Goal: Task Accomplishment & Management: Complete application form

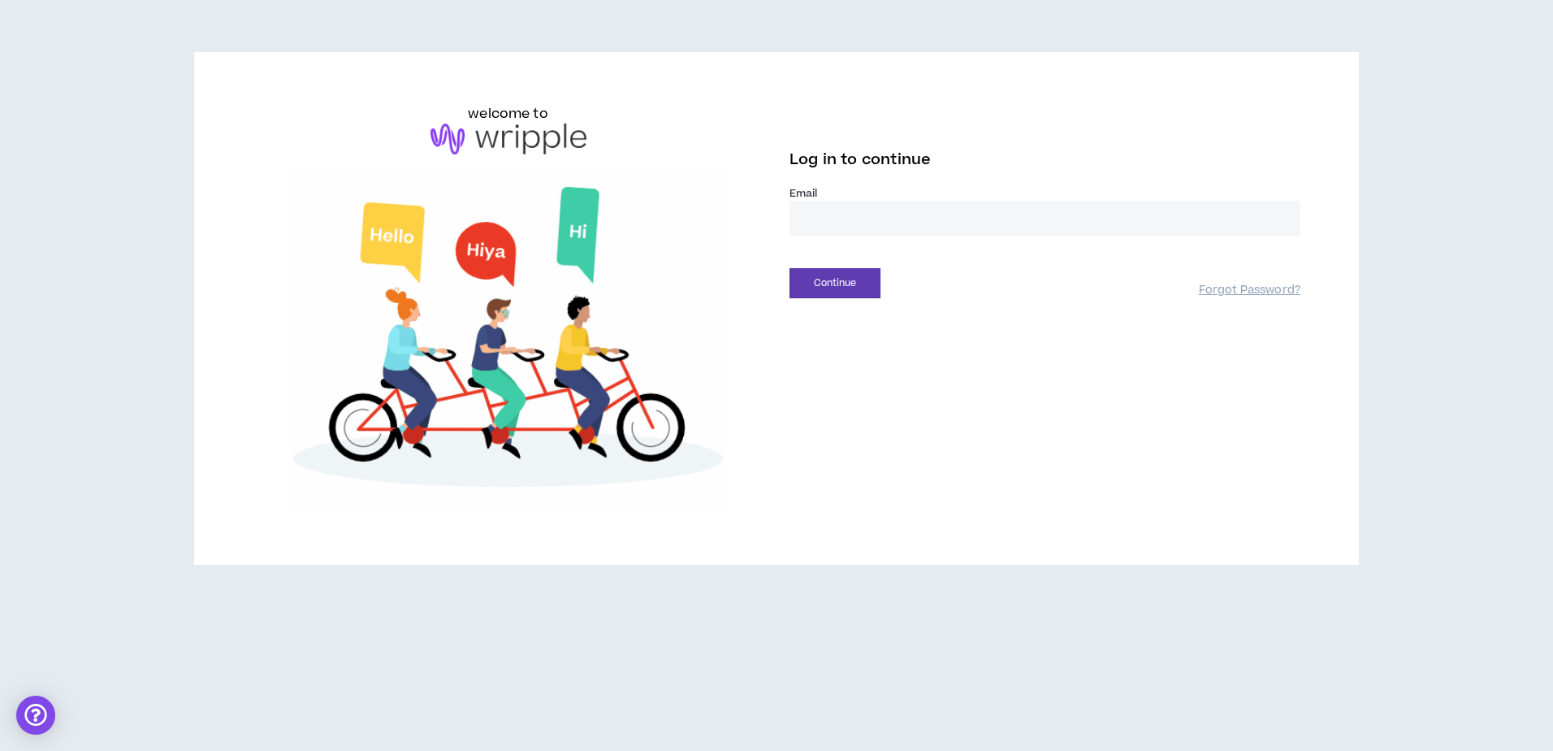
click at [828, 210] on input "email" at bounding box center [1045, 218] width 511 height 35
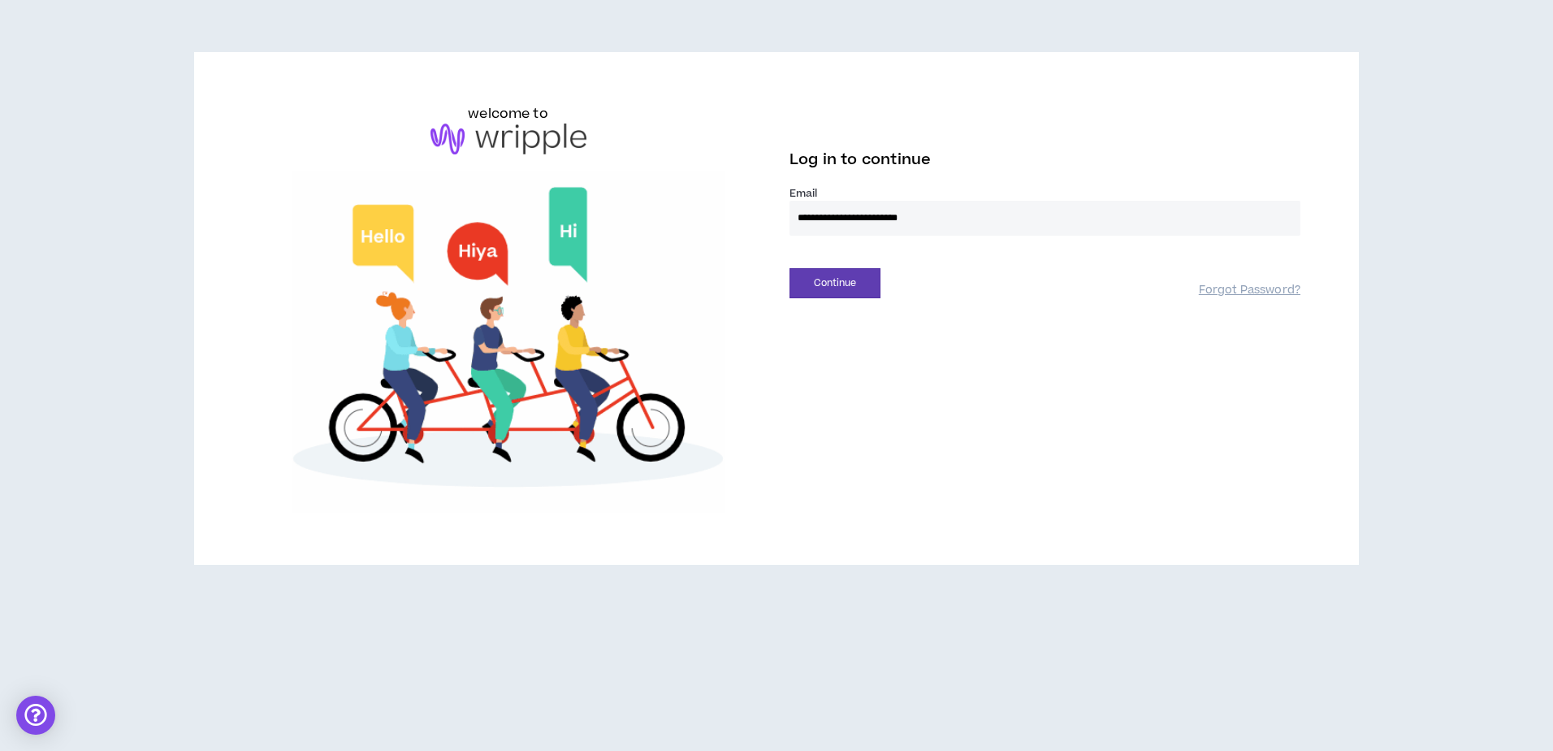
type input "**********"
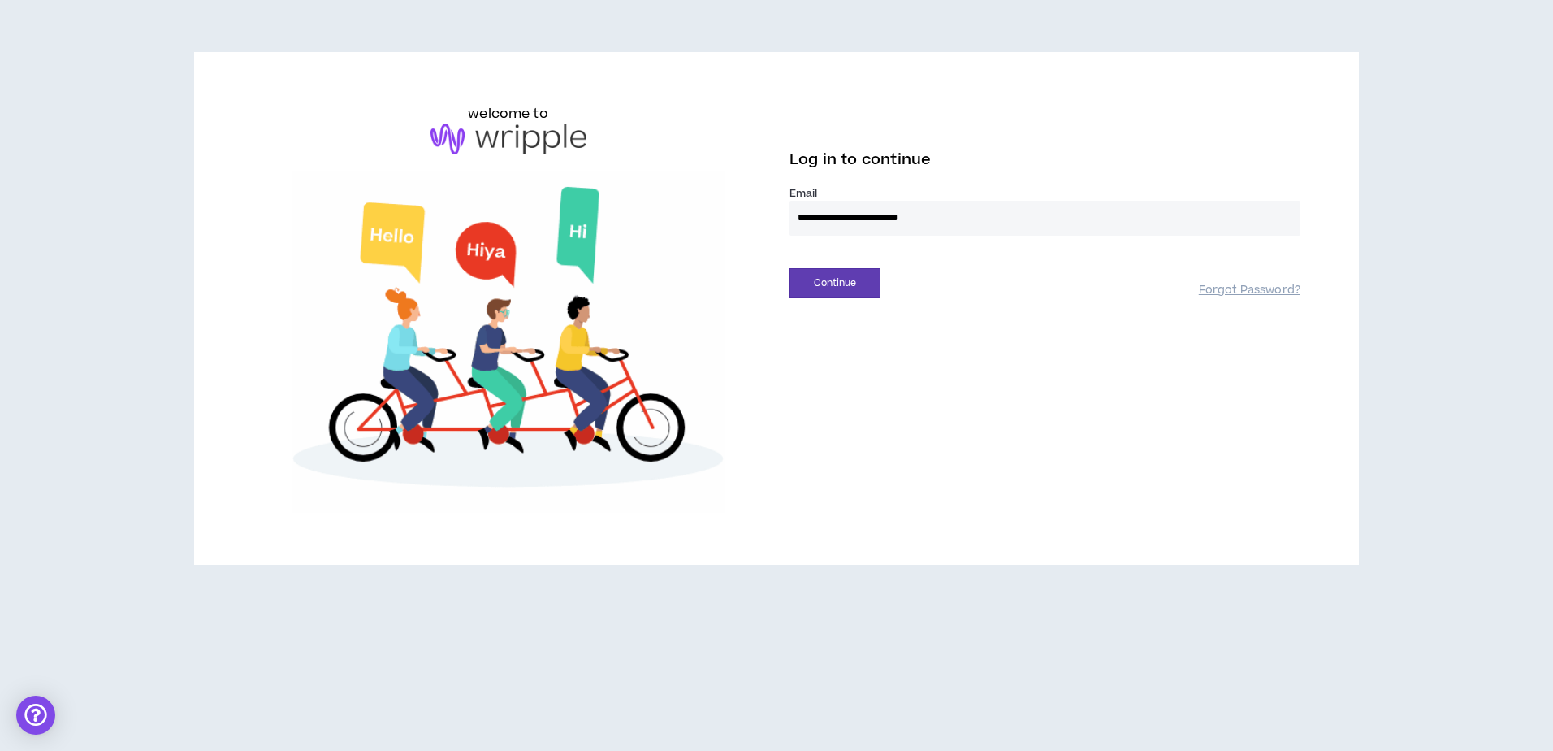
click at [837, 301] on div "**********" at bounding box center [777, 308] width 1074 height 409
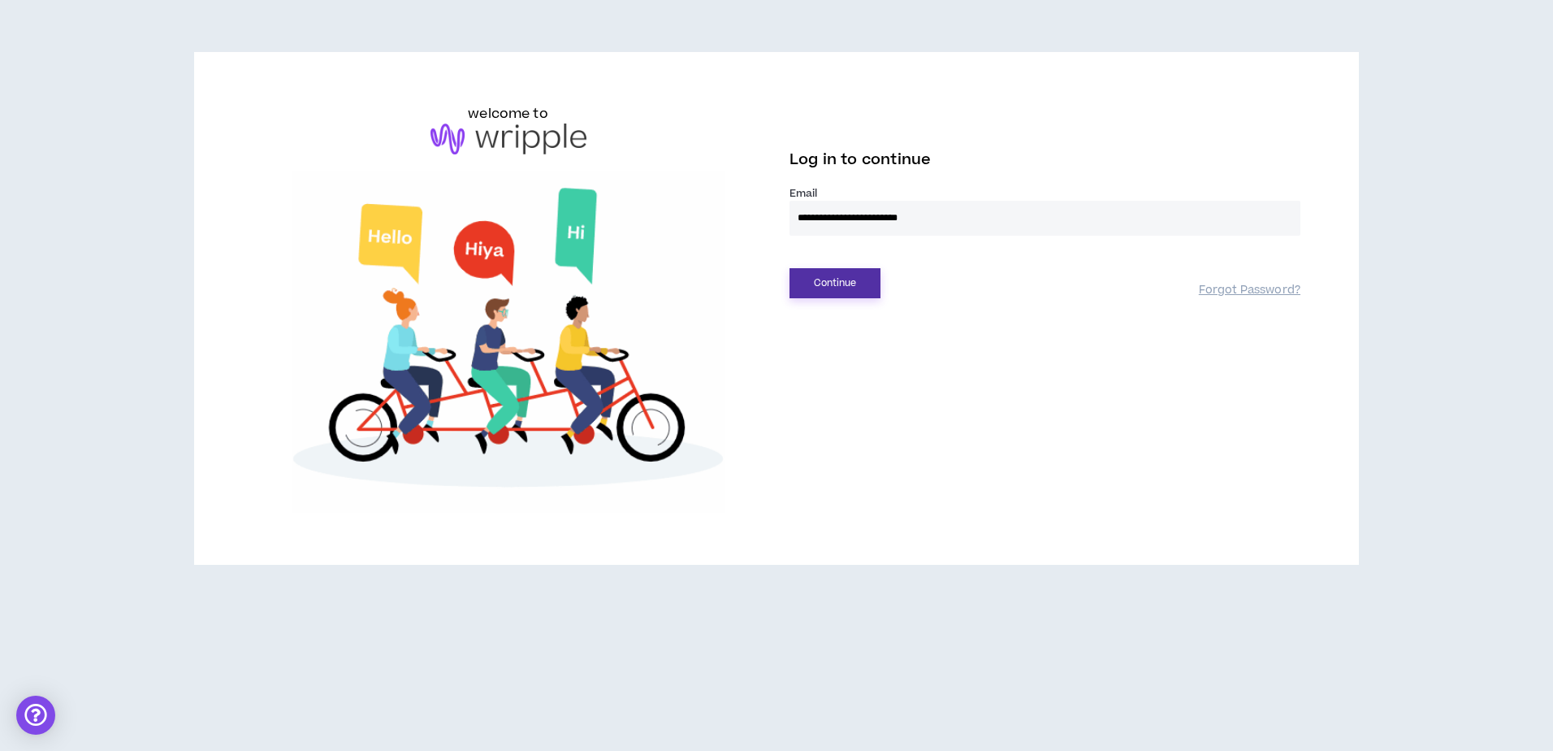
click at [834, 276] on button "Continue" at bounding box center [835, 283] width 91 height 30
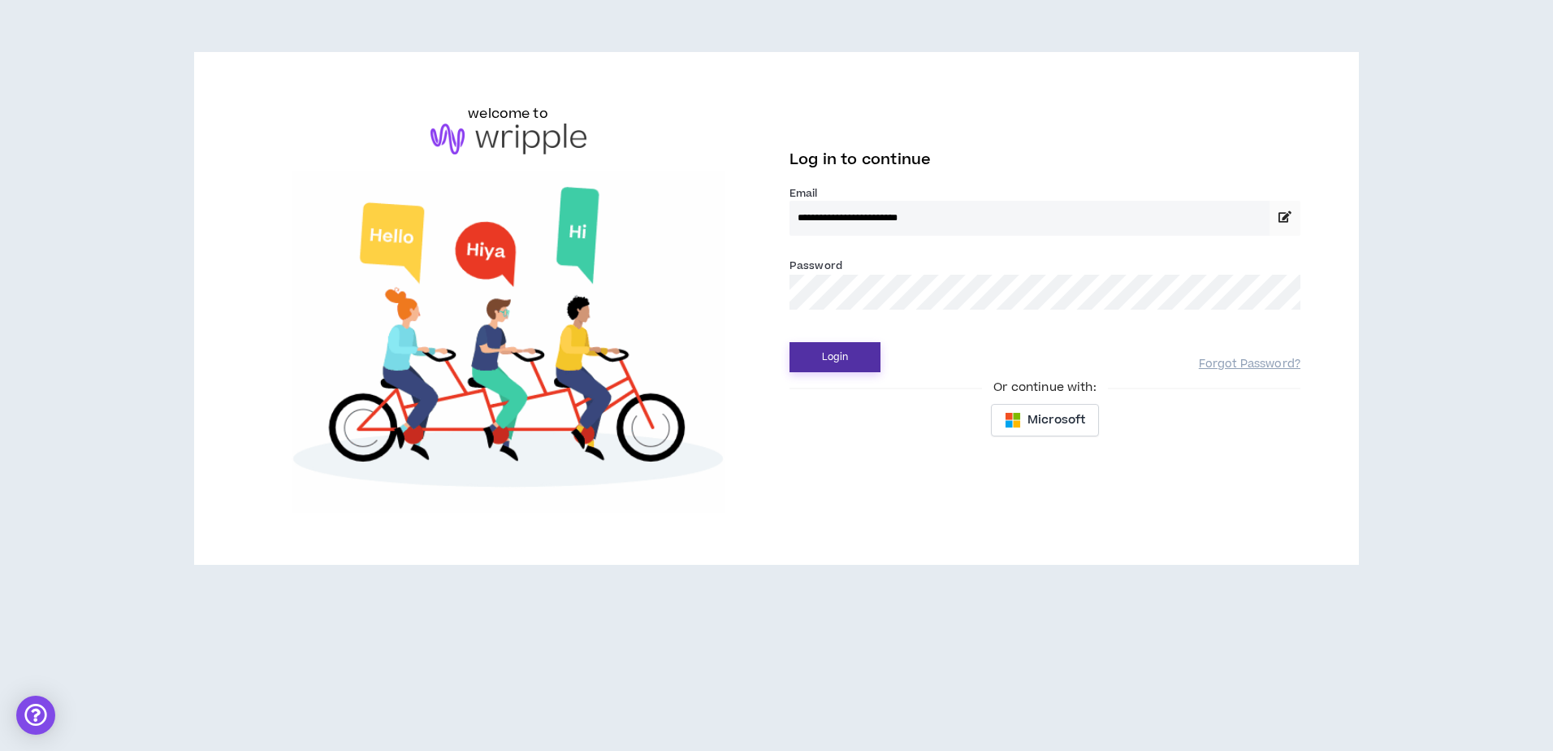
click at [790, 342] on button "Login" at bounding box center [835, 357] width 91 height 30
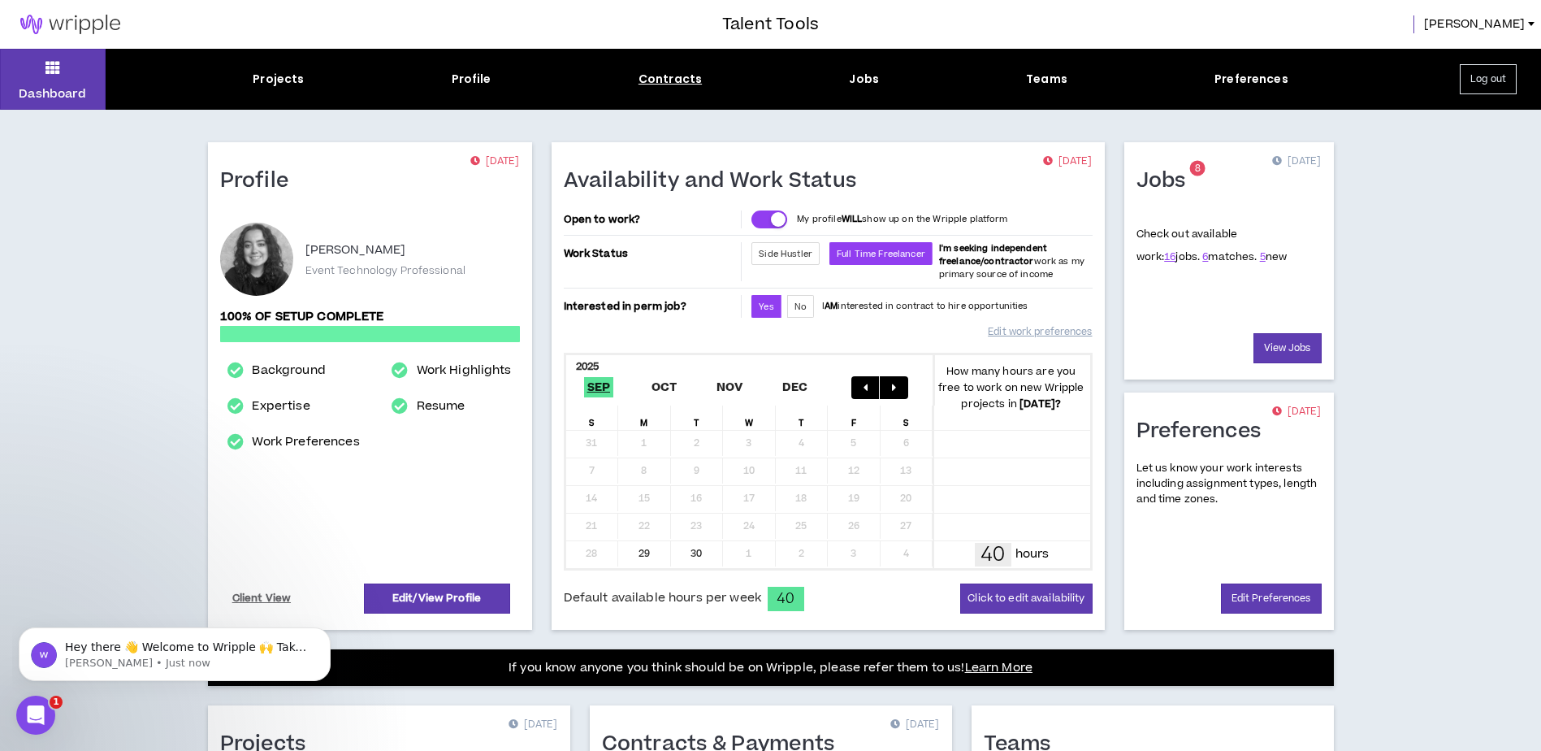
click at [655, 83] on div "Contracts" at bounding box center [669, 79] width 63 height 17
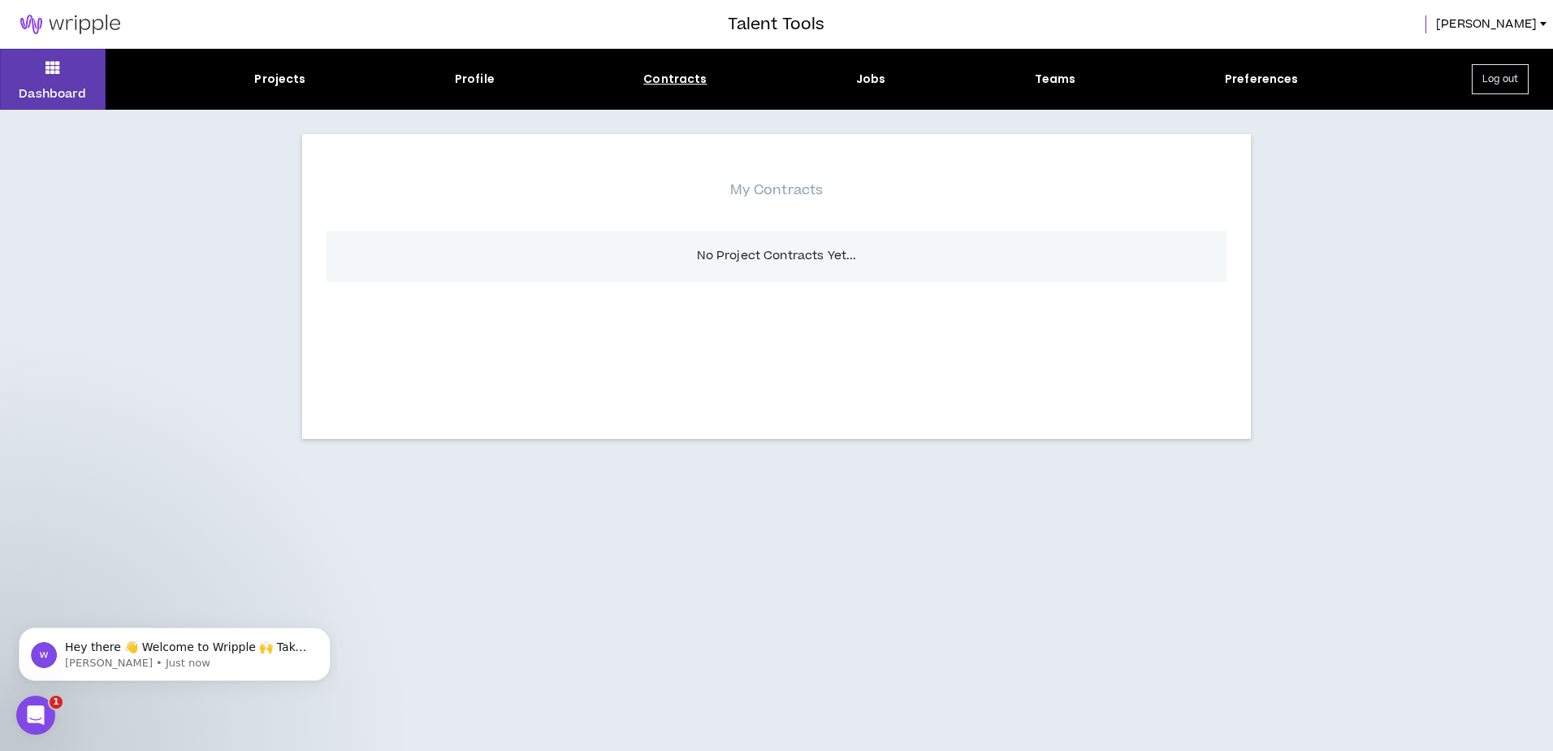
click at [651, 74] on div "Contracts" at bounding box center [674, 79] width 63 height 17
click at [665, 81] on div "Contracts" at bounding box center [674, 79] width 63 height 17
click at [28, 79] on button "Dashboard" at bounding box center [53, 79] width 106 height 61
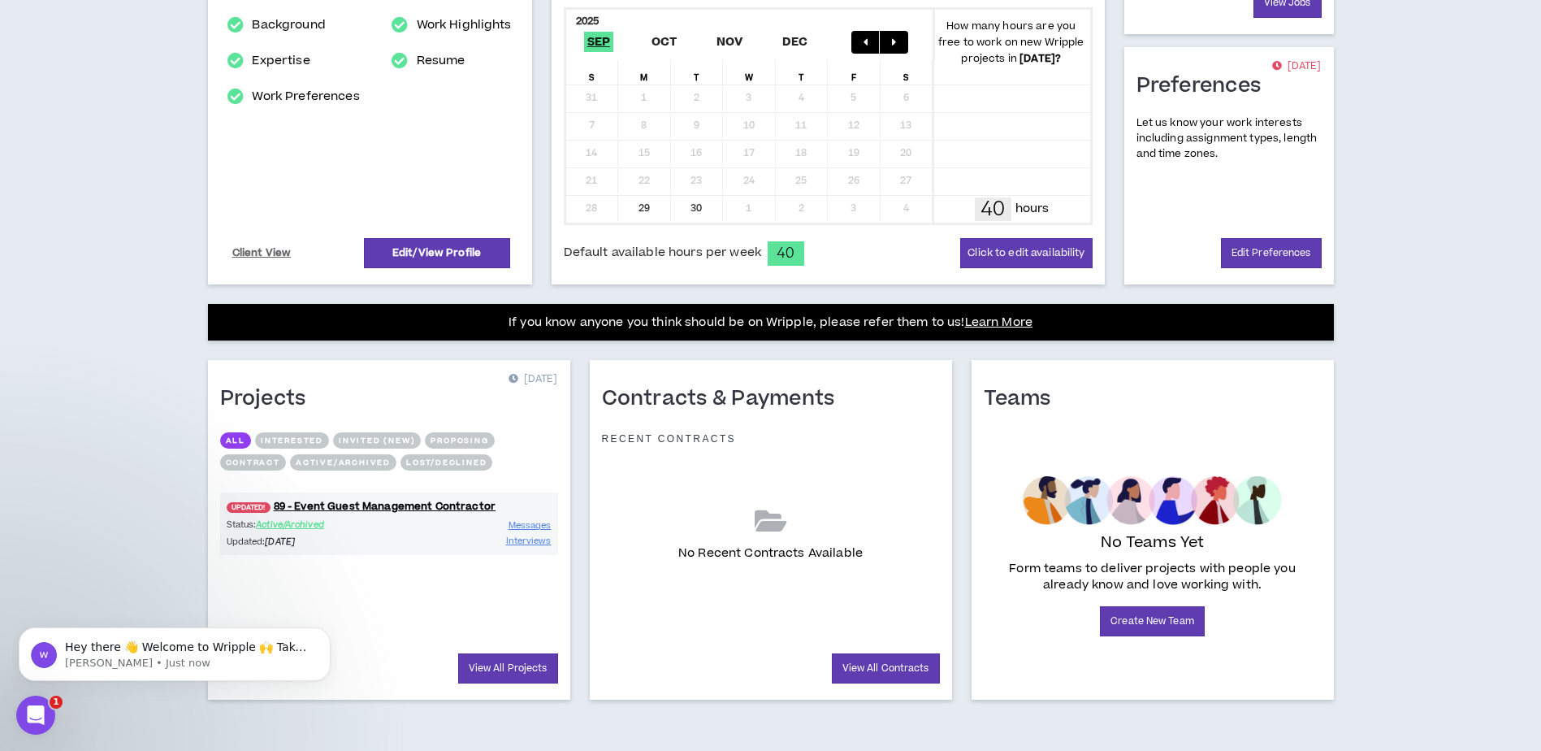
scroll to position [346, 0]
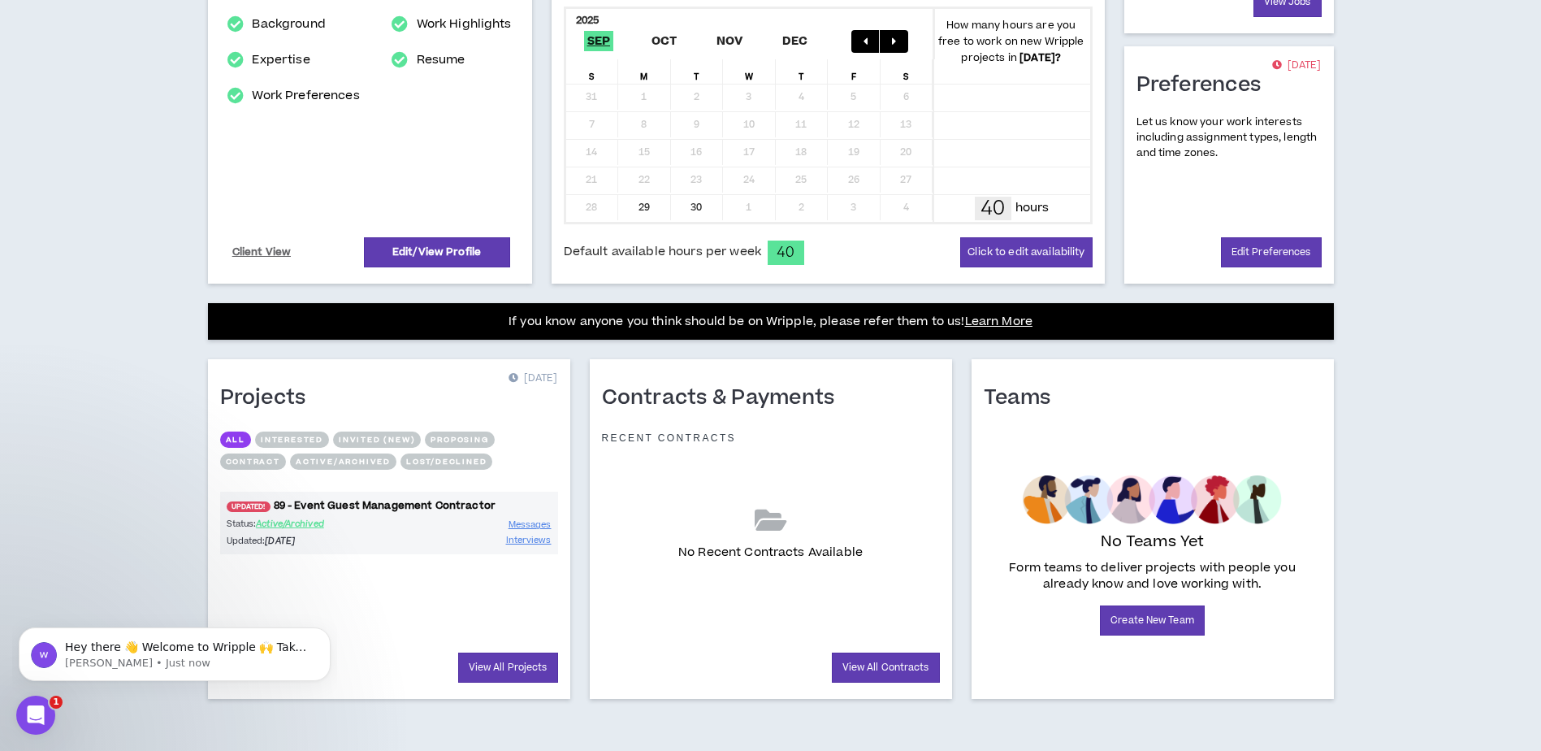
click at [430, 509] on link "UPDATED! 89 - Event Guest Management Contractor" at bounding box center [389, 505] width 338 height 15
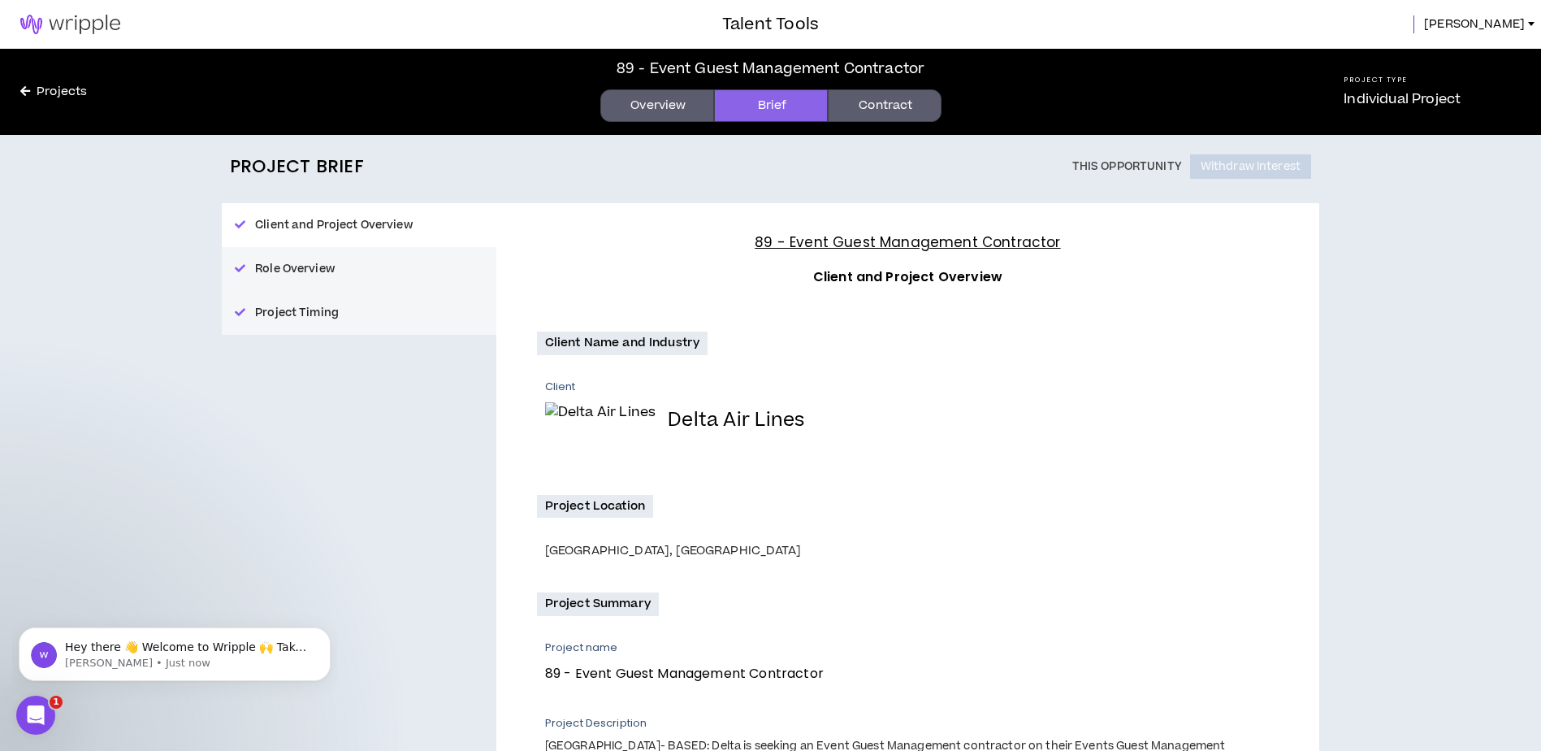
click at [317, 268] on button "Role Overview" at bounding box center [359, 269] width 275 height 44
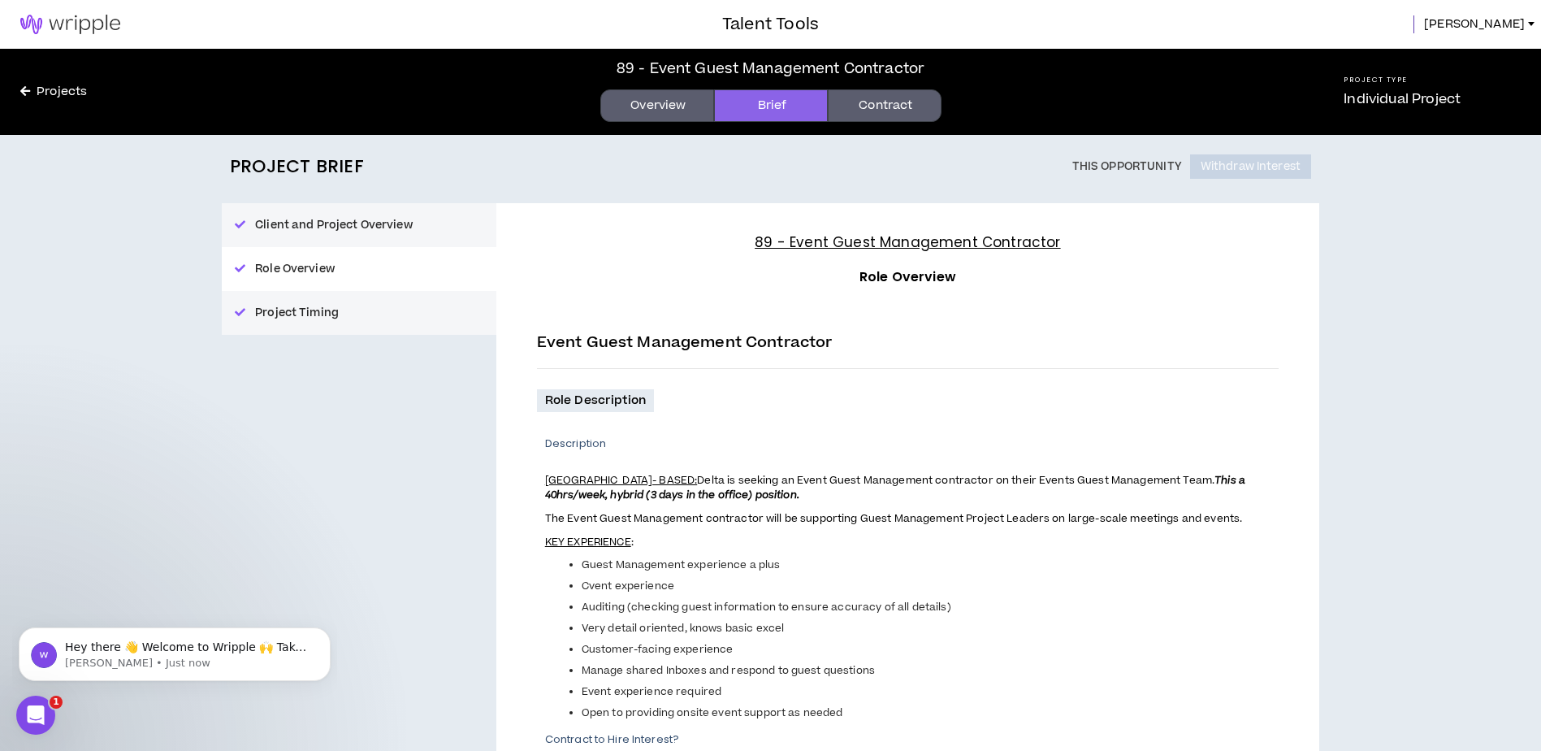
click at [340, 315] on button "Project Timing" at bounding box center [359, 313] width 275 height 44
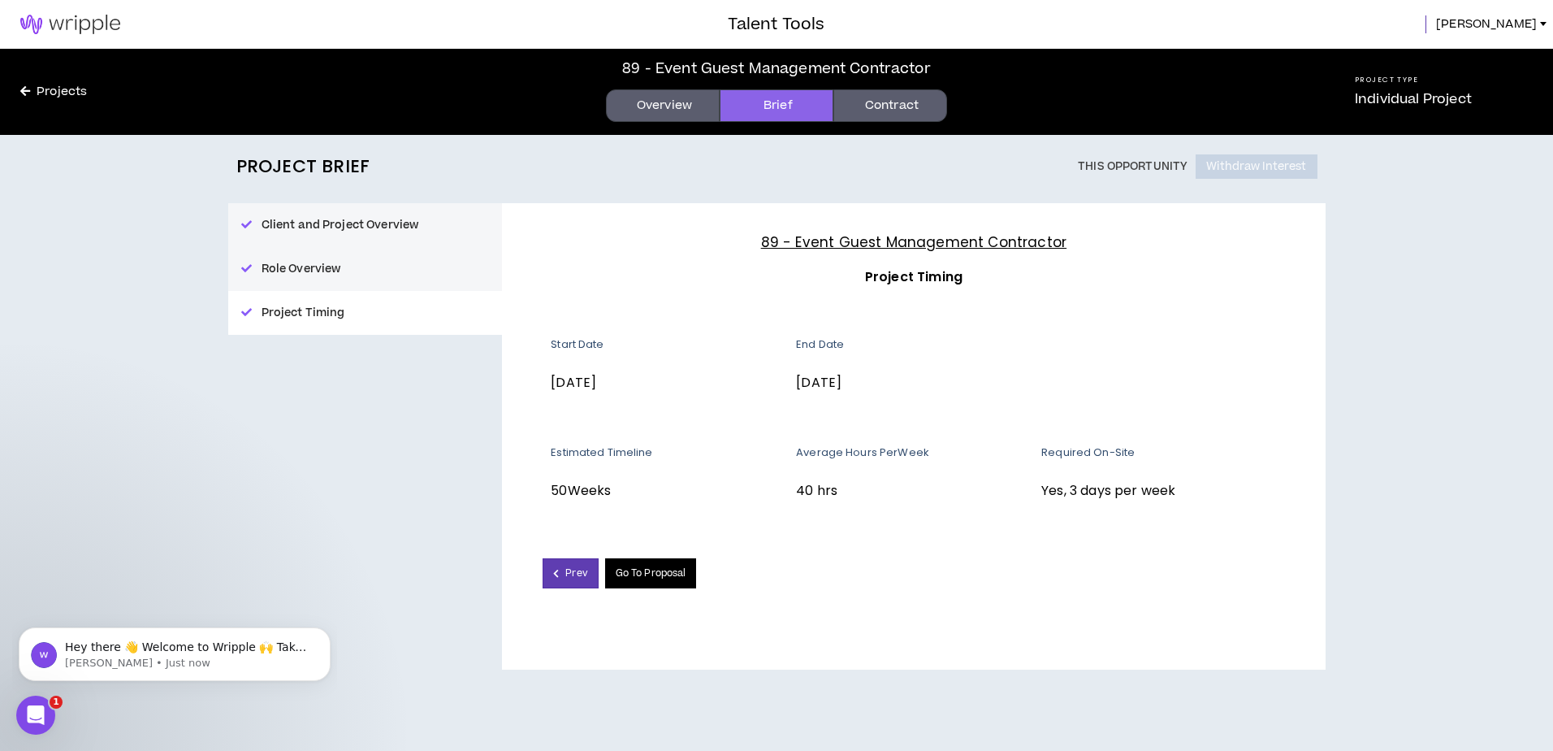
click at [668, 578] on link "Go To Proposal" at bounding box center [651, 573] width 92 height 30
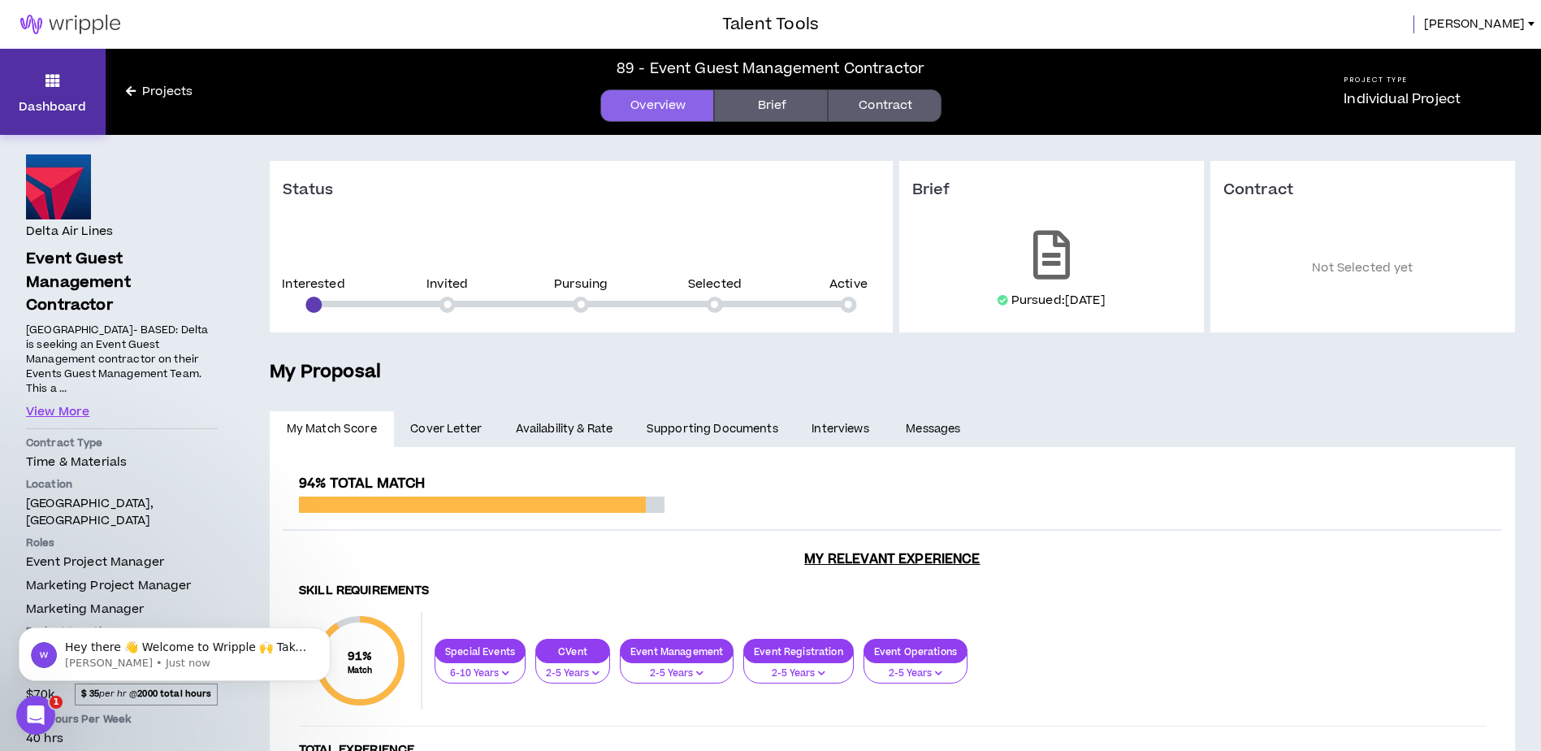
click at [48, 70] on icon at bounding box center [52, 80] width 15 height 23
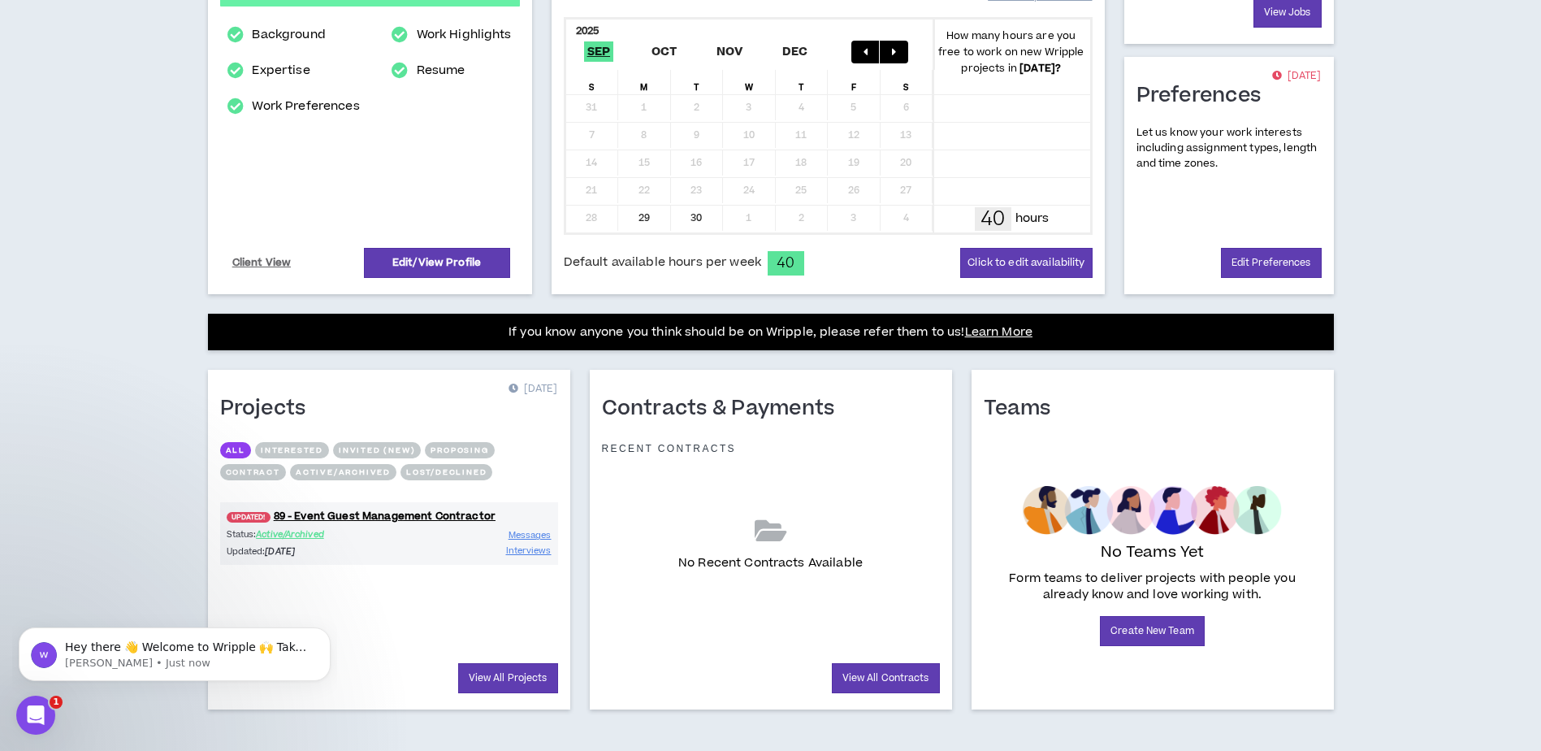
scroll to position [346, 0]
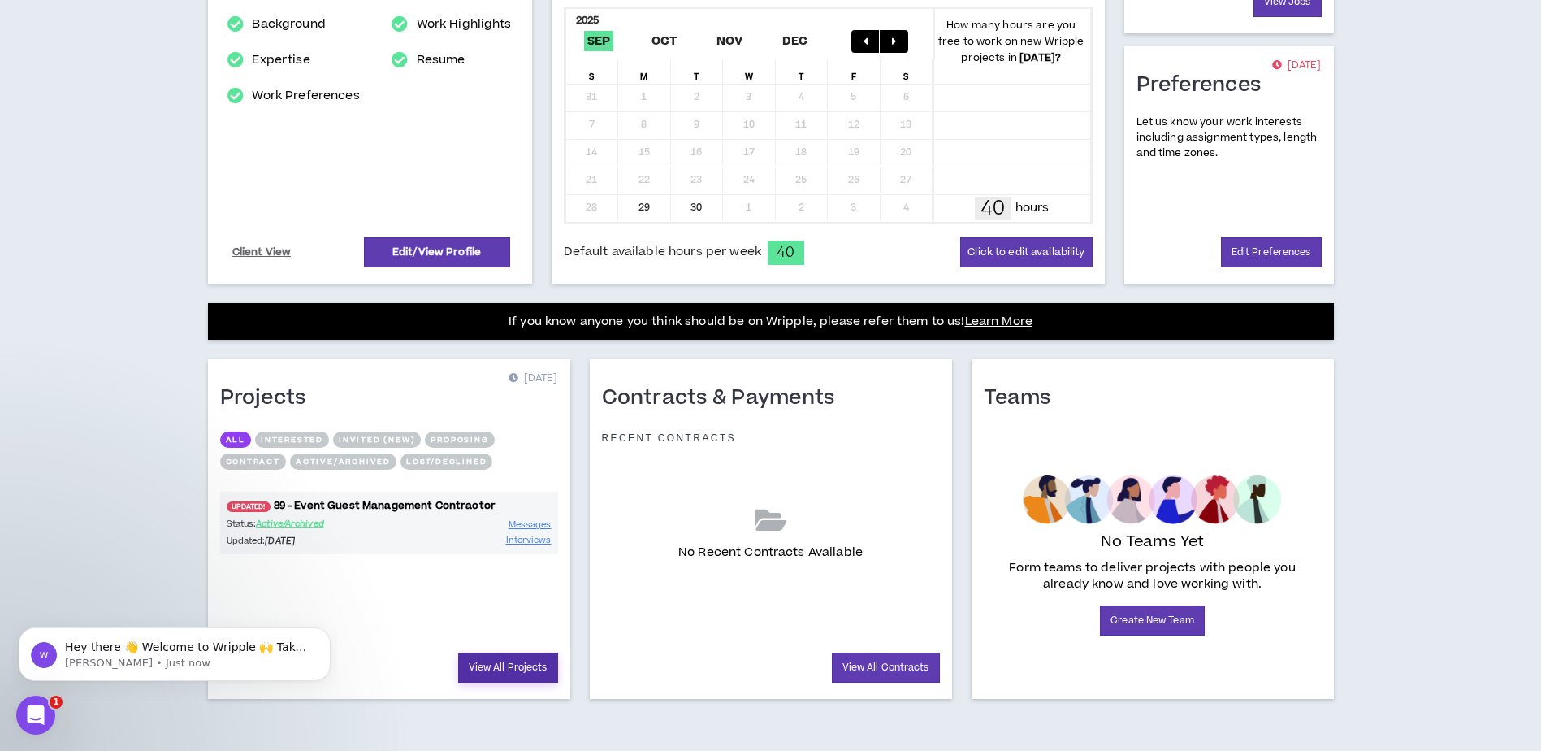
click at [524, 664] on link "View All Projects" at bounding box center [508, 667] width 100 height 30
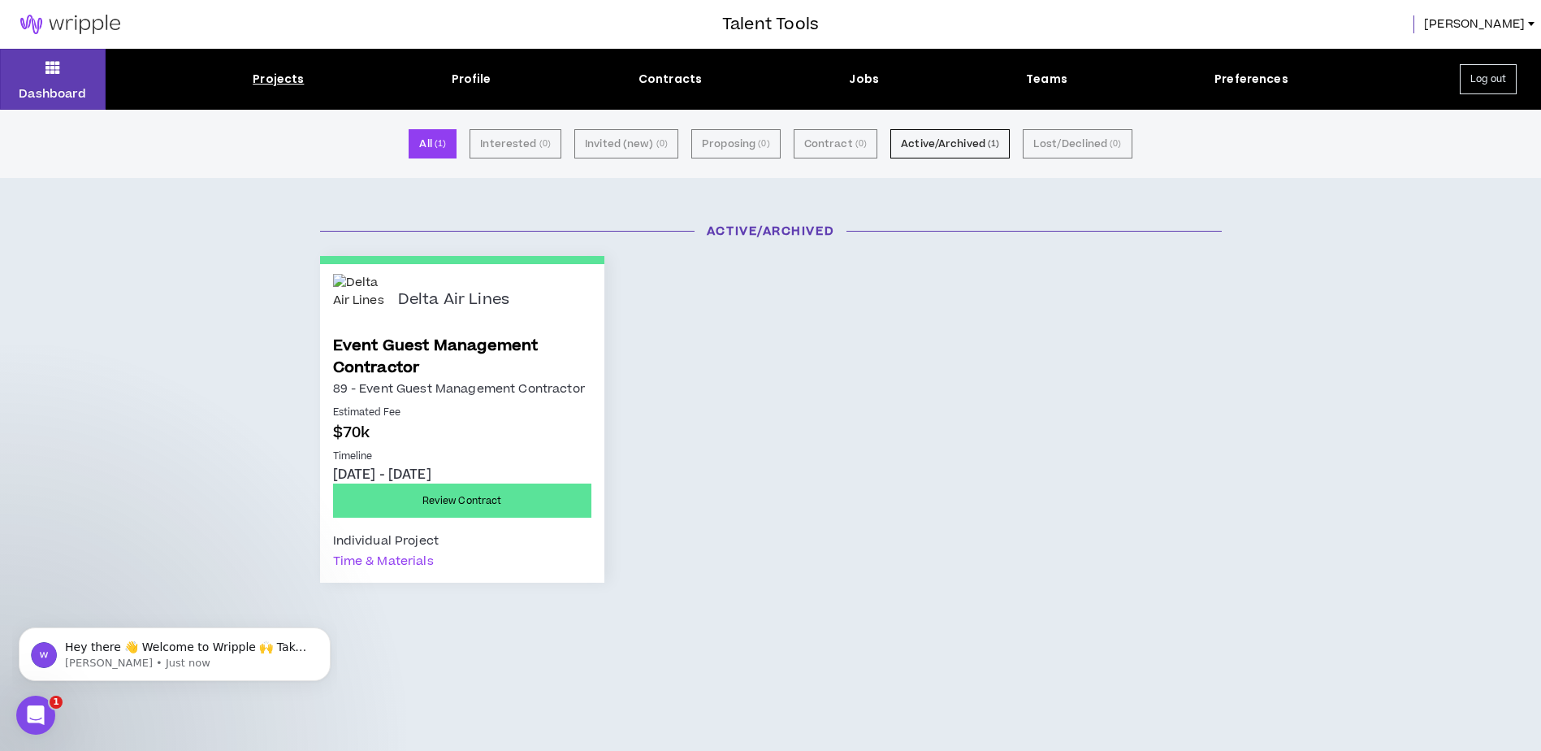
click at [1510, 24] on span "[PERSON_NAME]" at bounding box center [1474, 24] width 101 height 18
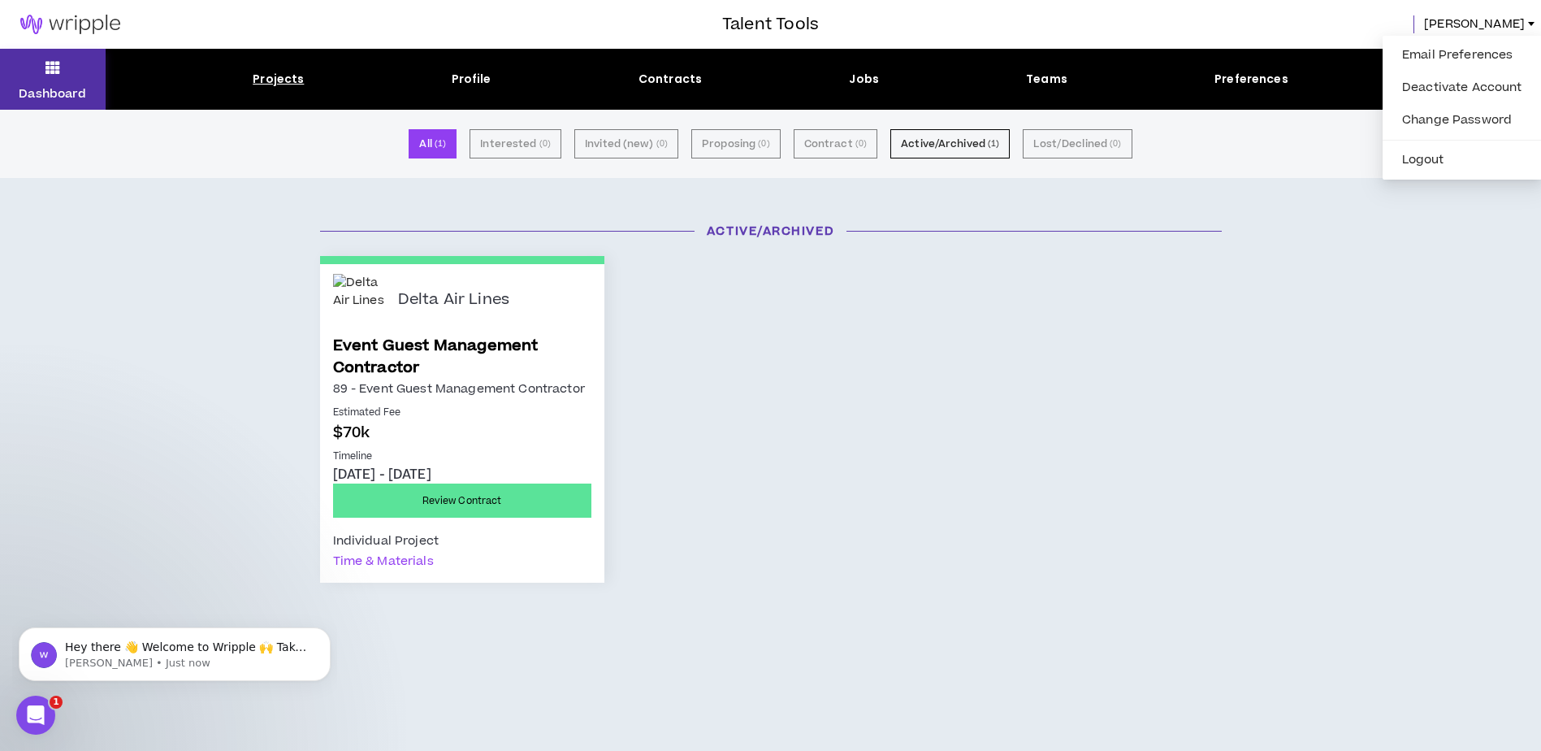
click at [37, 72] on button "Dashboard" at bounding box center [53, 79] width 106 height 61
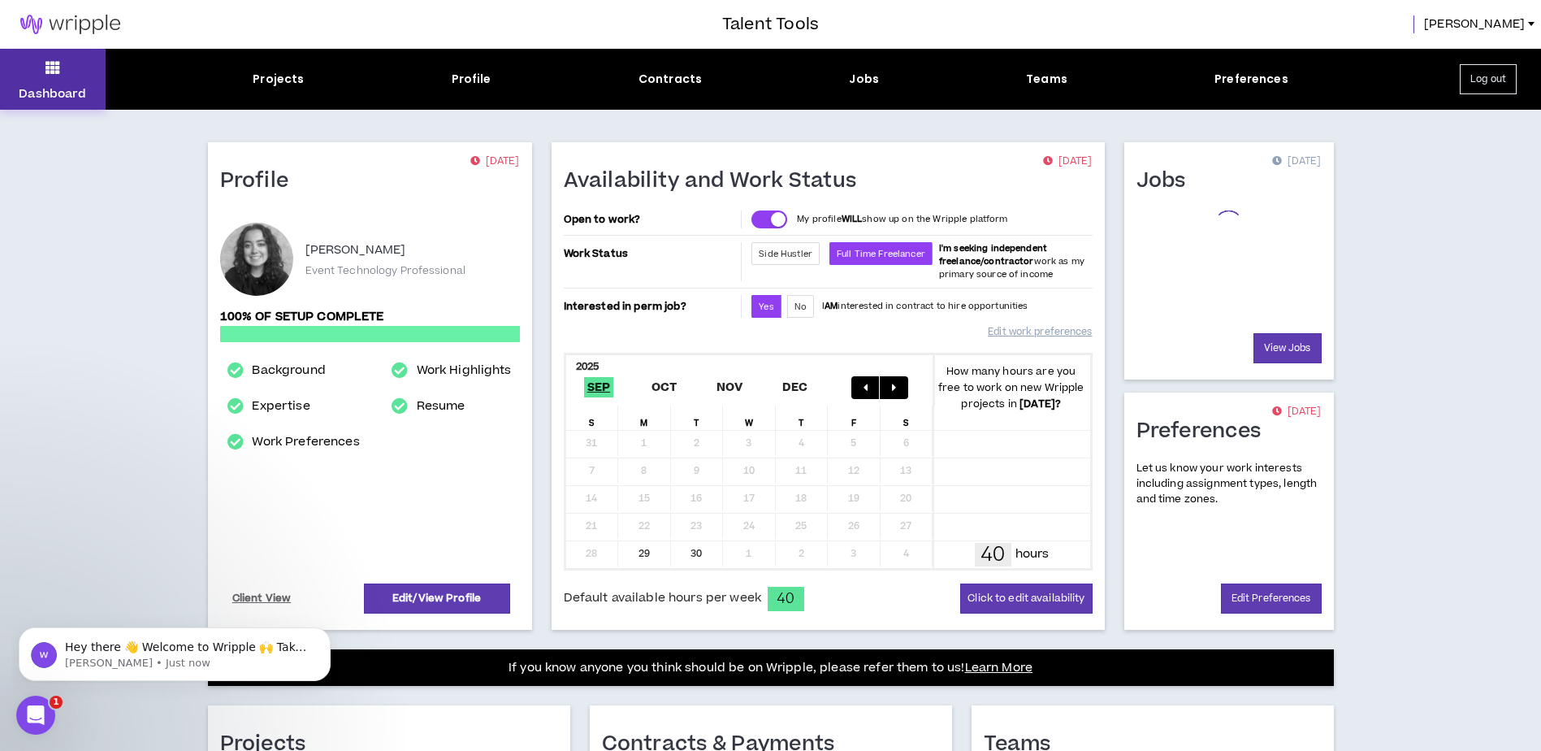
click at [59, 62] on icon at bounding box center [52, 67] width 15 height 23
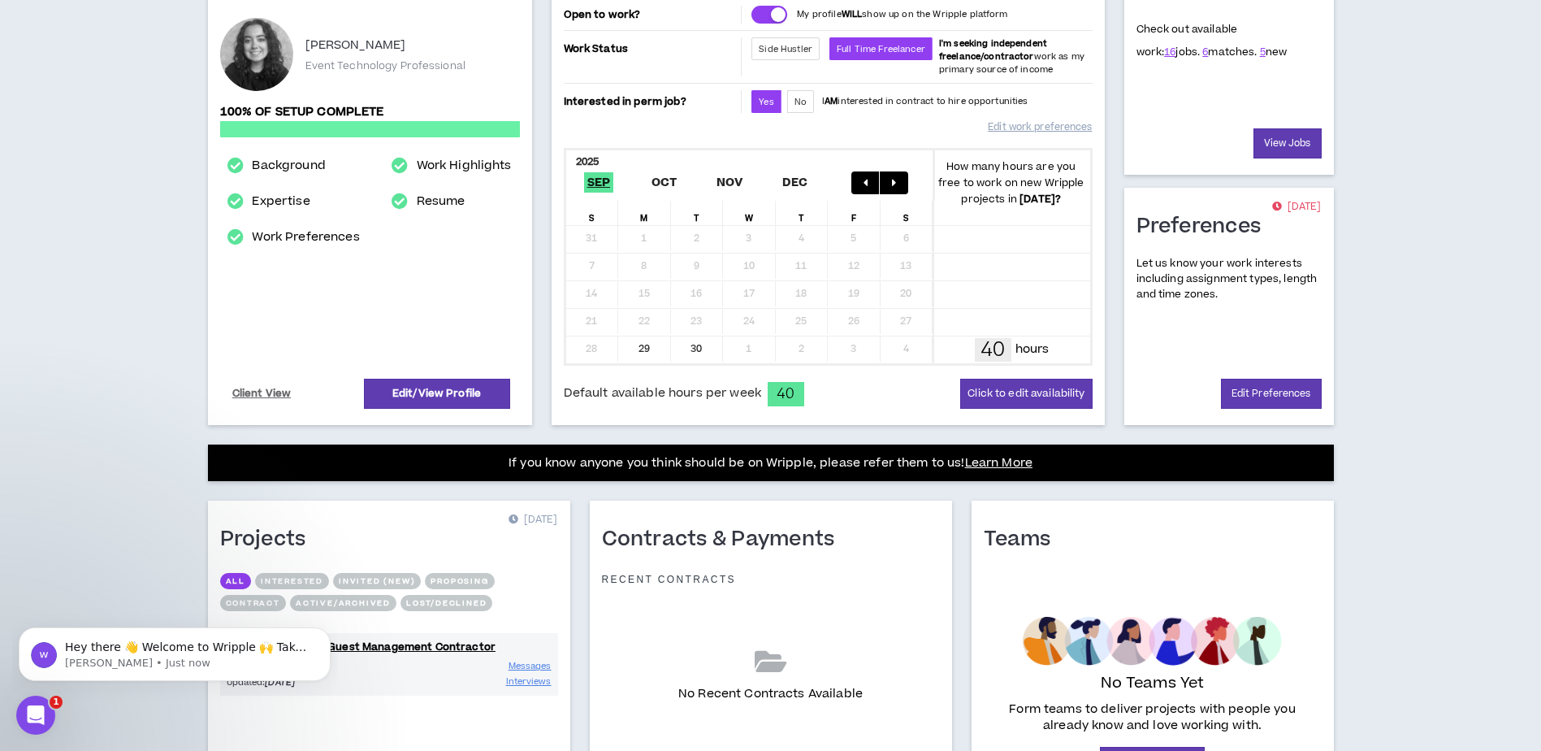
scroll to position [346, 0]
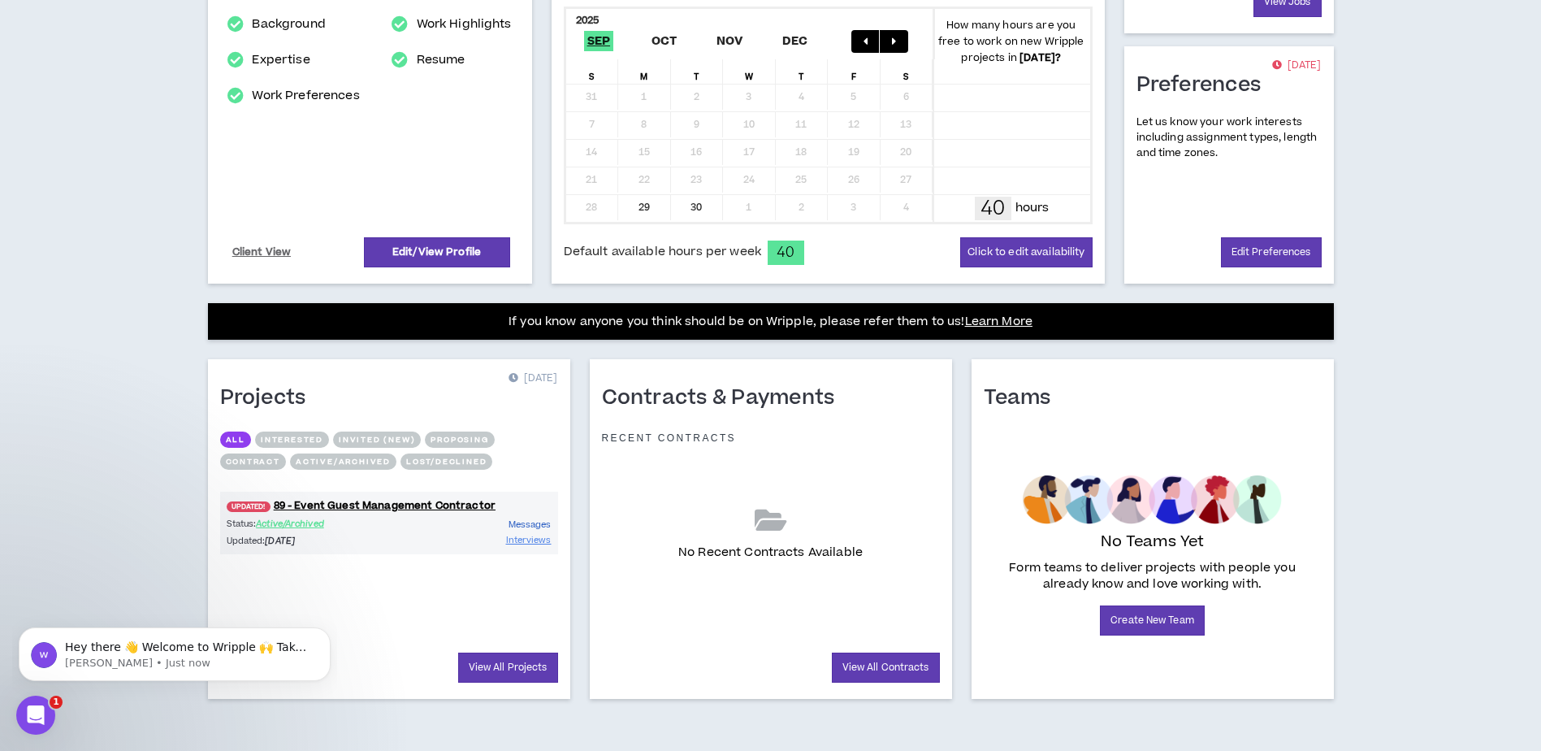
click at [527, 517] on link "Messages" at bounding box center [529, 524] width 43 height 15
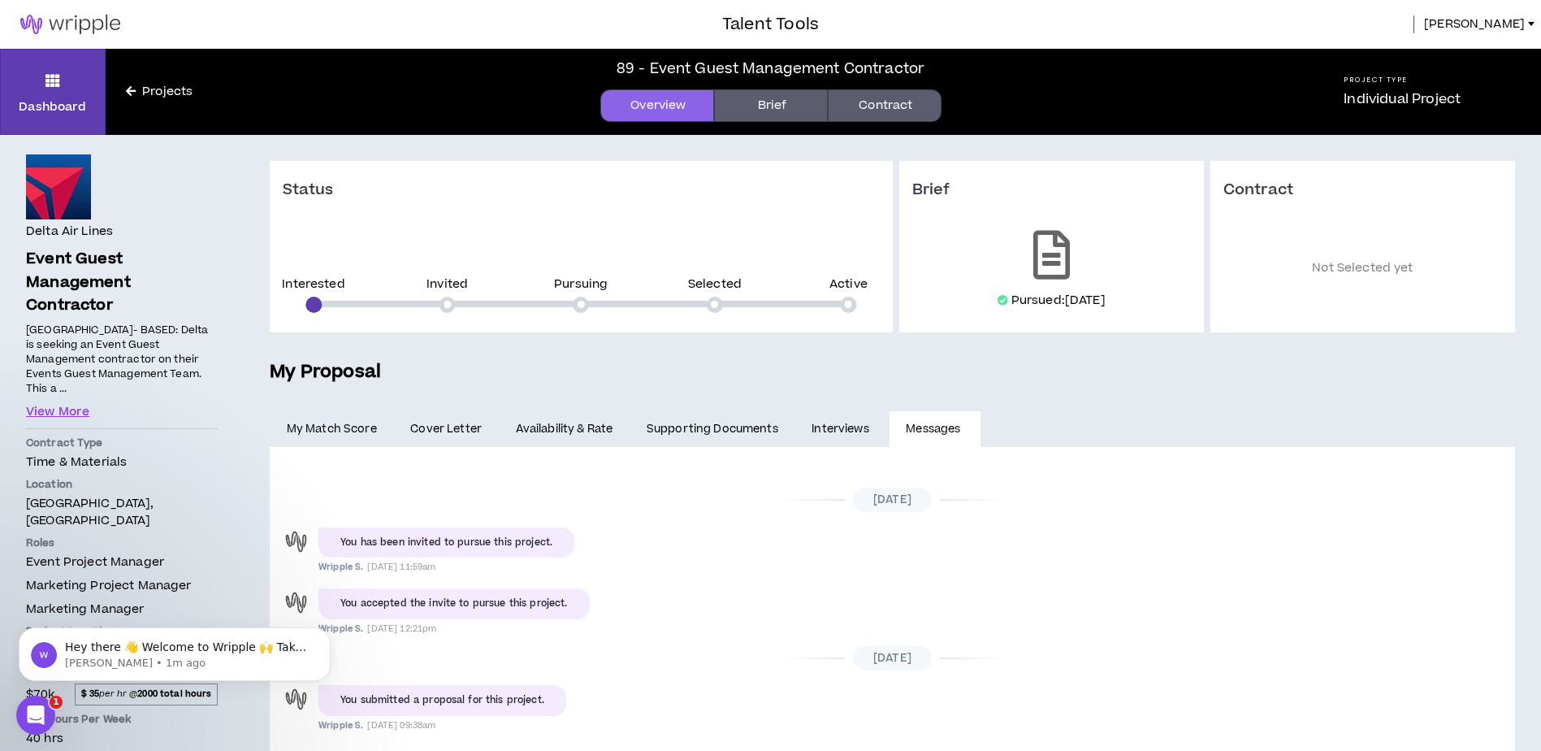
click at [894, 110] on link "Contract" at bounding box center [885, 105] width 114 height 32
